Goal: Task Accomplishment & Management: Manage account settings

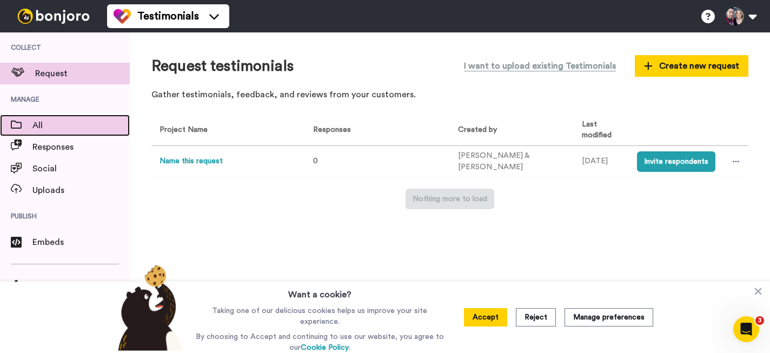
click at [42, 133] on div "All" at bounding box center [65, 126] width 130 height 22
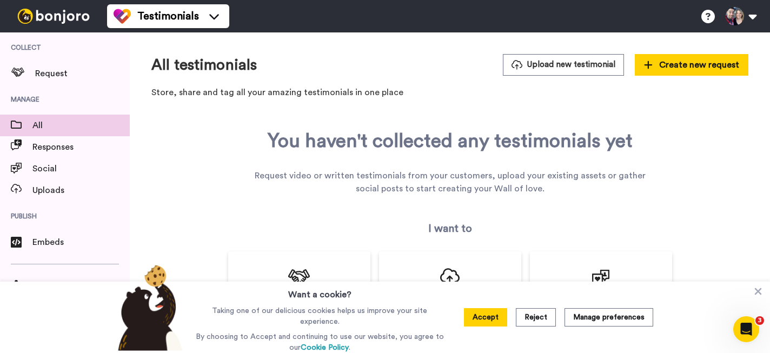
scroll to position [10, 0]
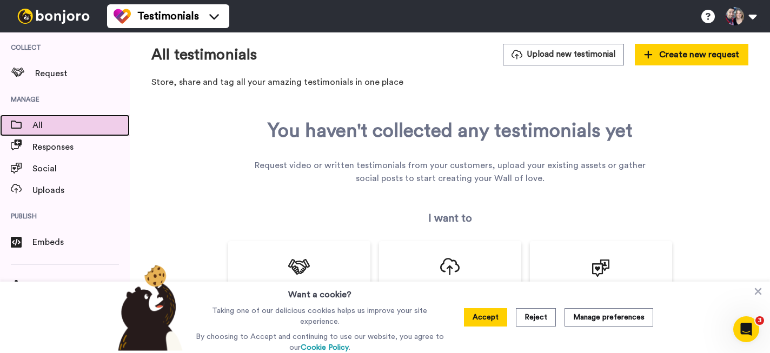
click at [57, 127] on span "All" at bounding box center [80, 125] width 97 height 13
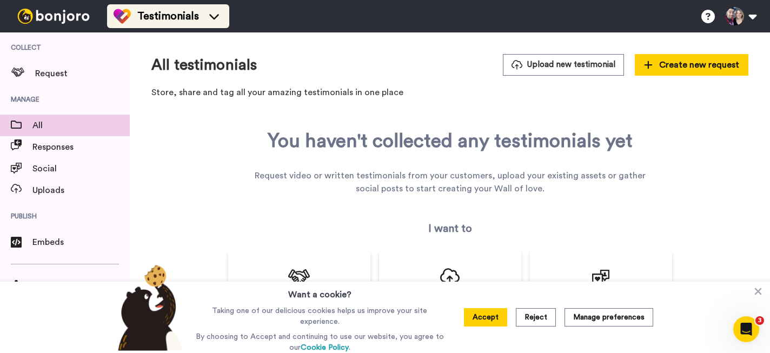
click at [148, 12] on span "Testimonials" at bounding box center [168, 16] width 62 height 15
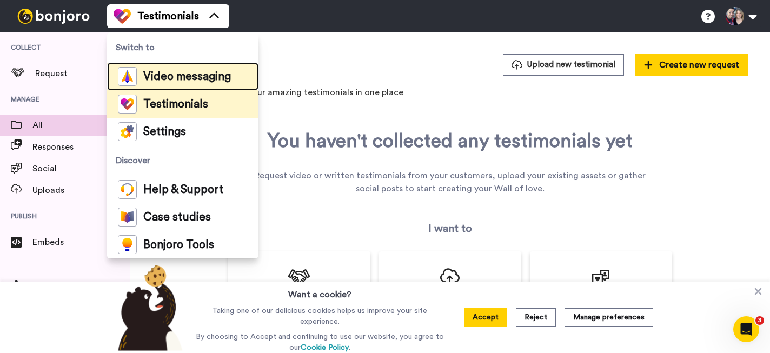
click at [162, 71] on span "Video messaging" at bounding box center [187, 76] width 88 height 11
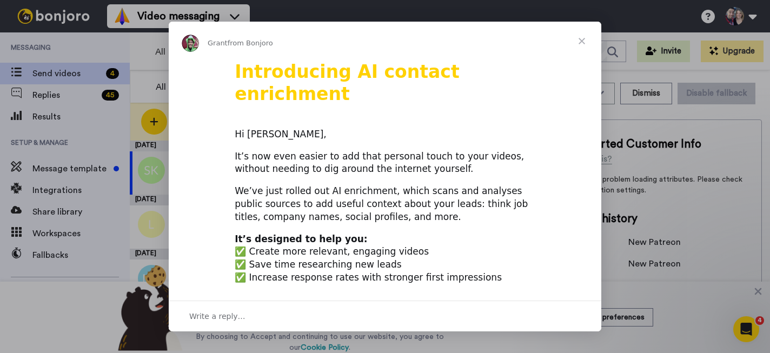
click at [584, 42] on span "Close" at bounding box center [582, 41] width 39 height 39
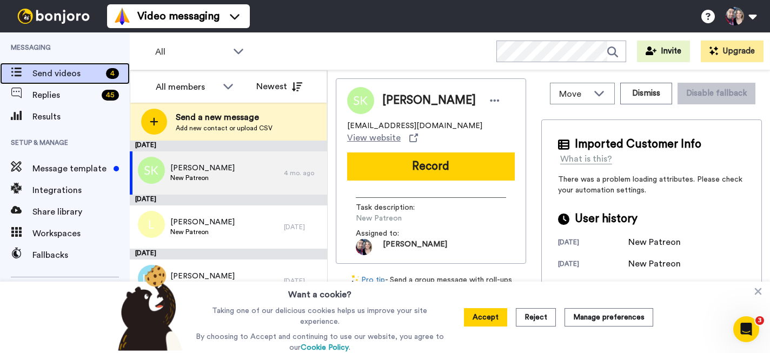
click at [51, 72] on span "Send videos" at bounding box center [66, 73] width 69 height 13
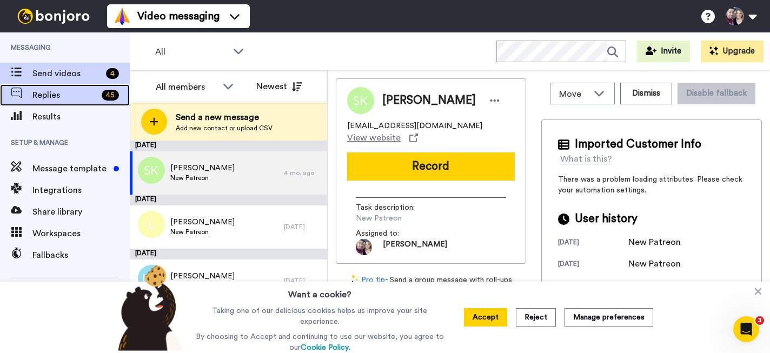
click at [45, 95] on span "Replies" at bounding box center [64, 95] width 65 height 13
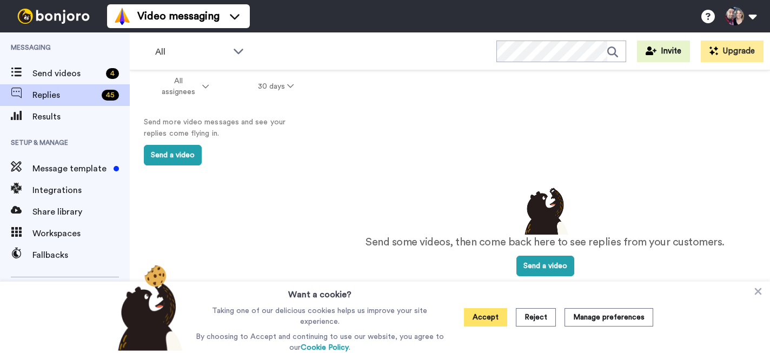
click at [483, 315] on button "Accept" at bounding box center [485, 317] width 43 height 18
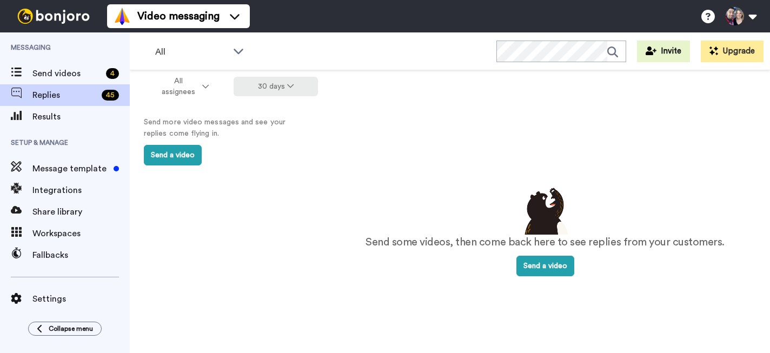
click at [255, 89] on button "30 days" at bounding box center [276, 86] width 85 height 19
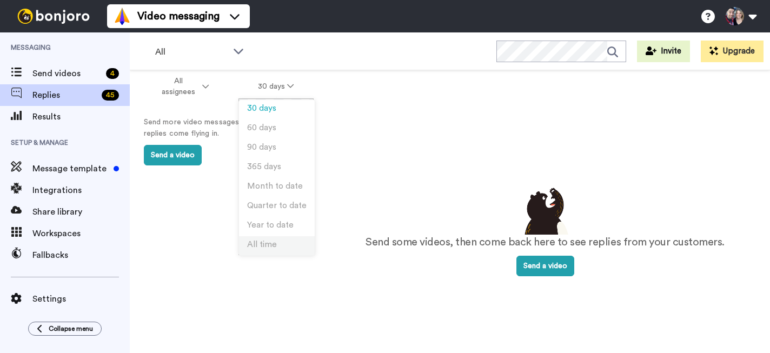
click at [282, 249] on li "All time" at bounding box center [277, 245] width 76 height 19
